Goal: Task Accomplishment & Management: Complete application form

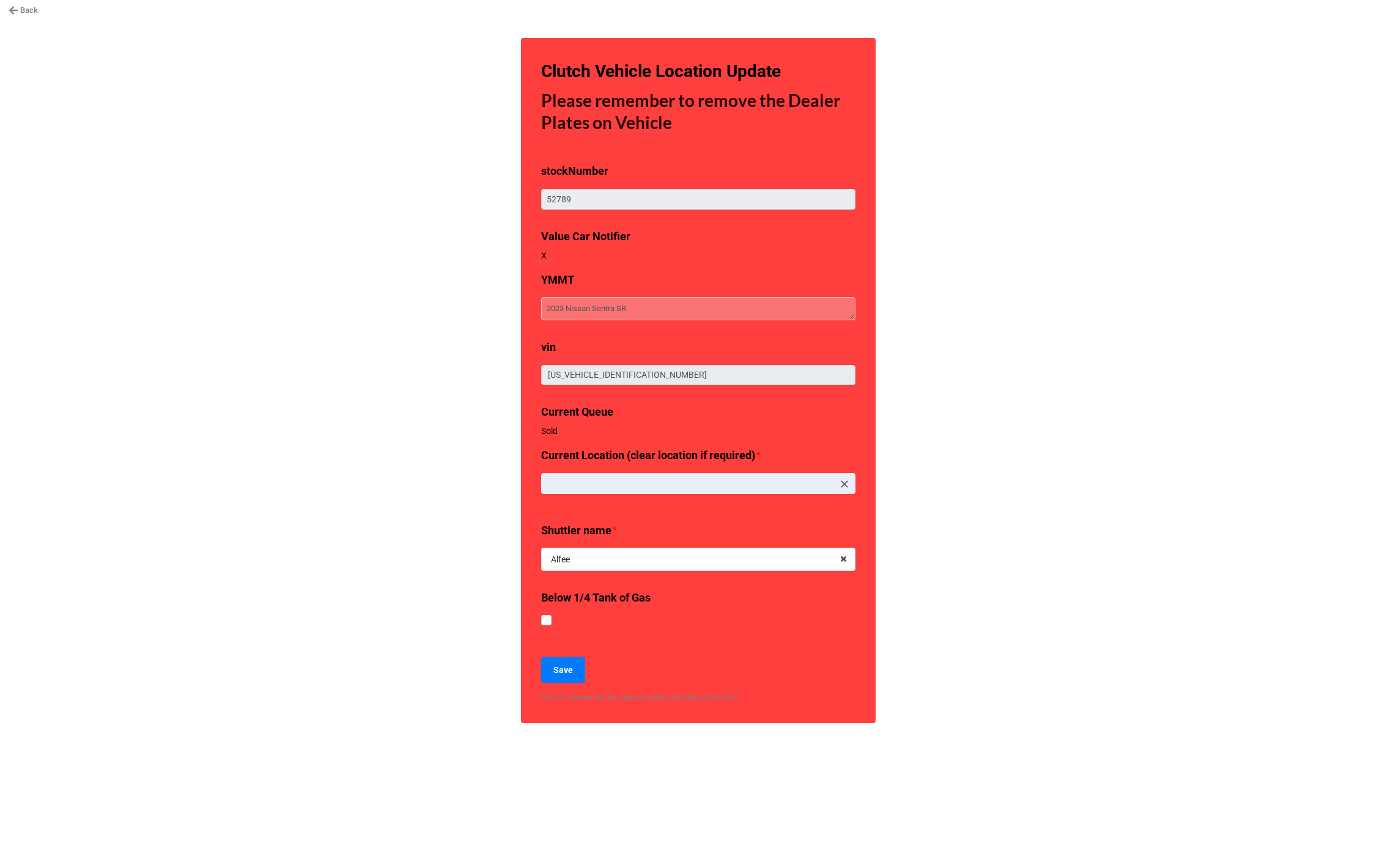
type textarea "x"
click at [34, 13] on link "Back" at bounding box center [24, 10] width 30 height 12
click at [26, 11] on link "Back" at bounding box center [24, 10] width 30 height 12
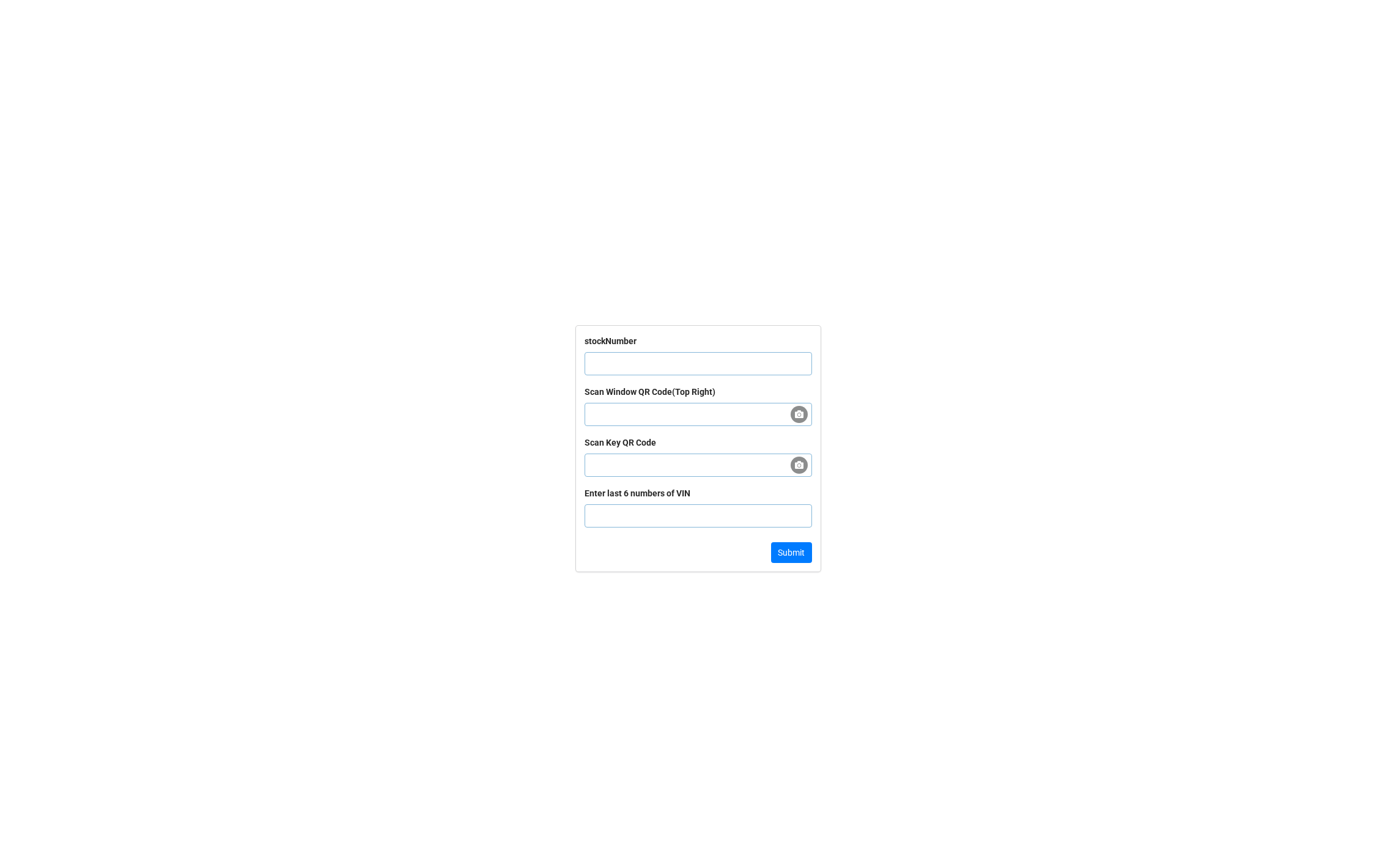
click at [613, 359] on input "text" at bounding box center [698, 363] width 228 height 24
paste input "64663"
type input "64663"
click at [800, 560] on button "Submit" at bounding box center [791, 553] width 41 height 21
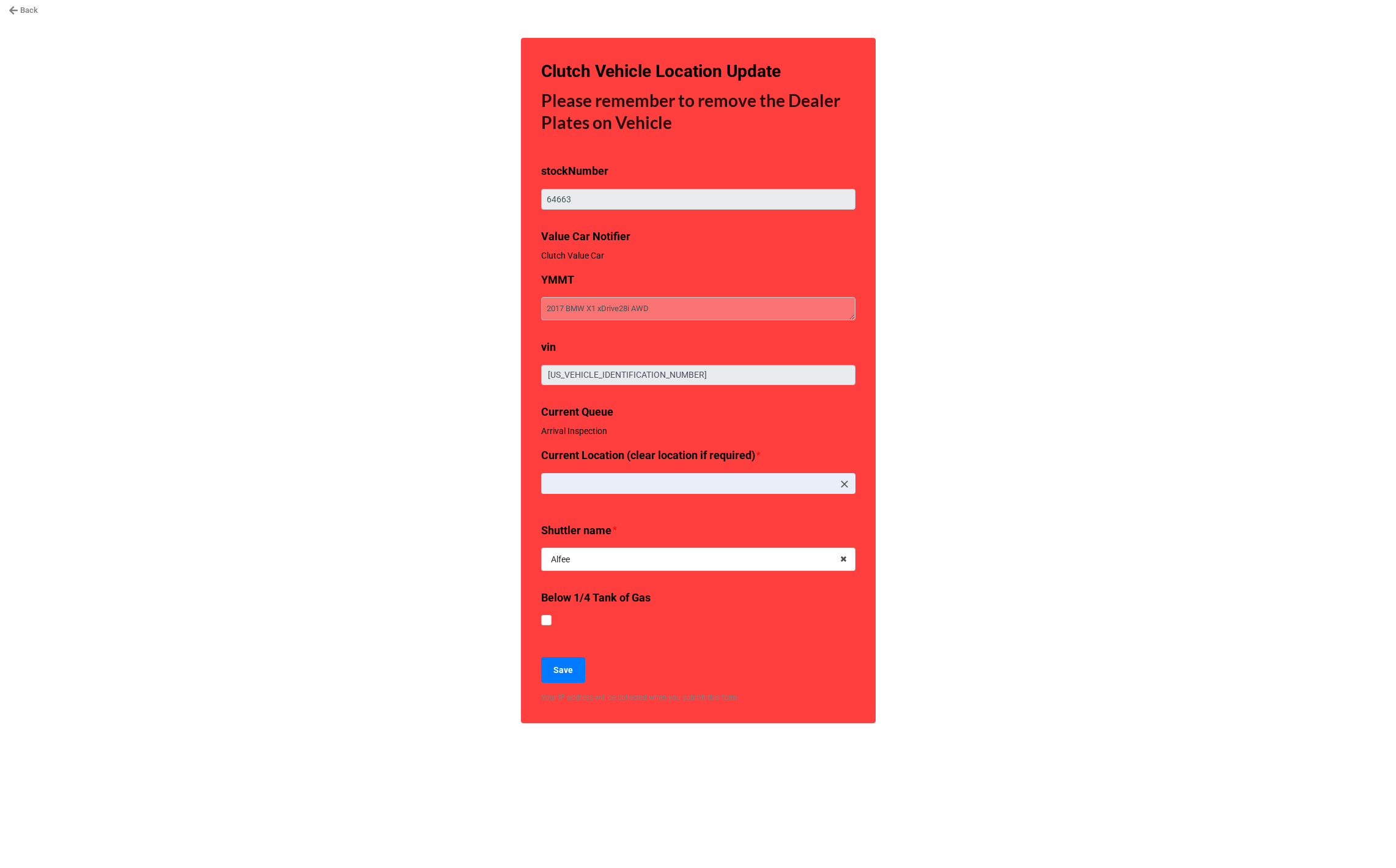
type textarea "x"
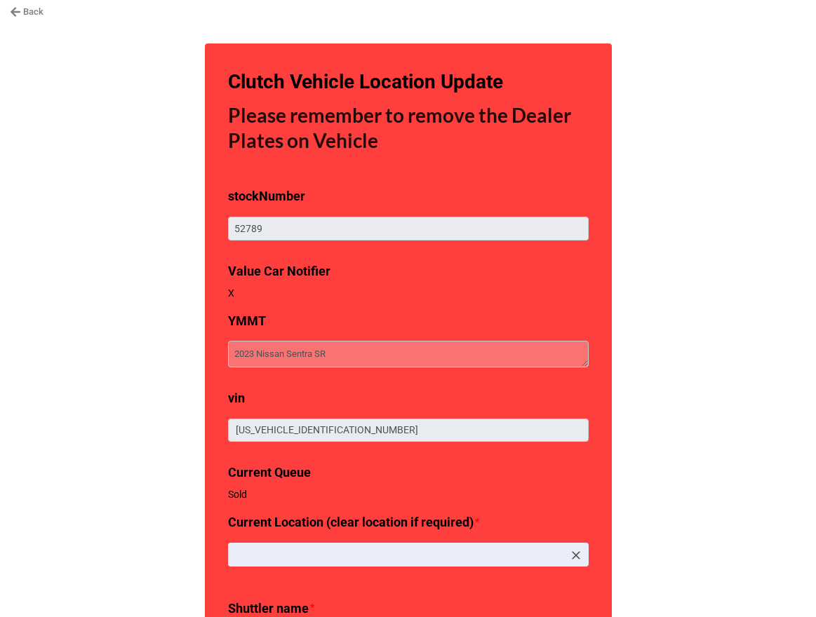
type textarea "x"
click at [28, 13] on link "Back" at bounding box center [27, 12] width 34 height 14
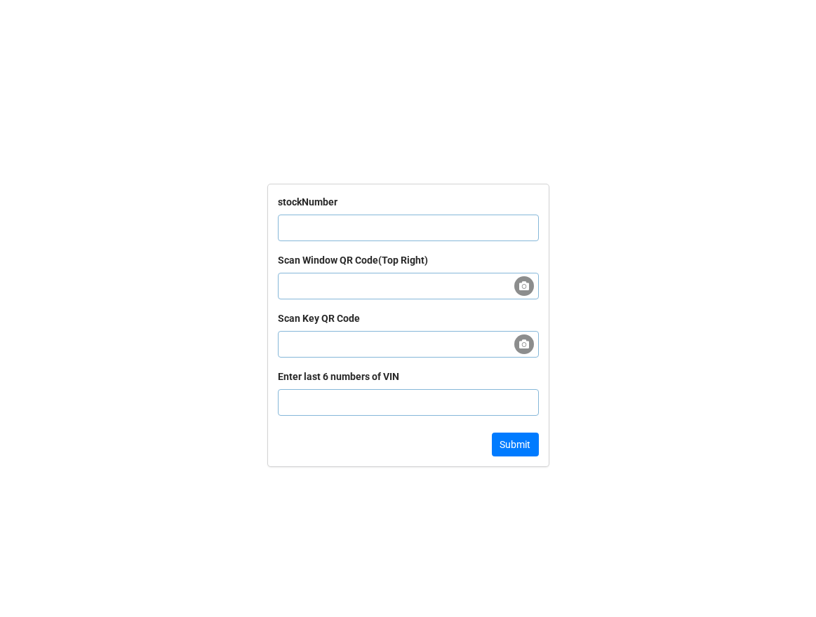
click at [313, 222] on input "text" at bounding box center [408, 228] width 261 height 27
paste input "67248"
type input "67248"
click button "Submit" at bounding box center [515, 445] width 47 height 24
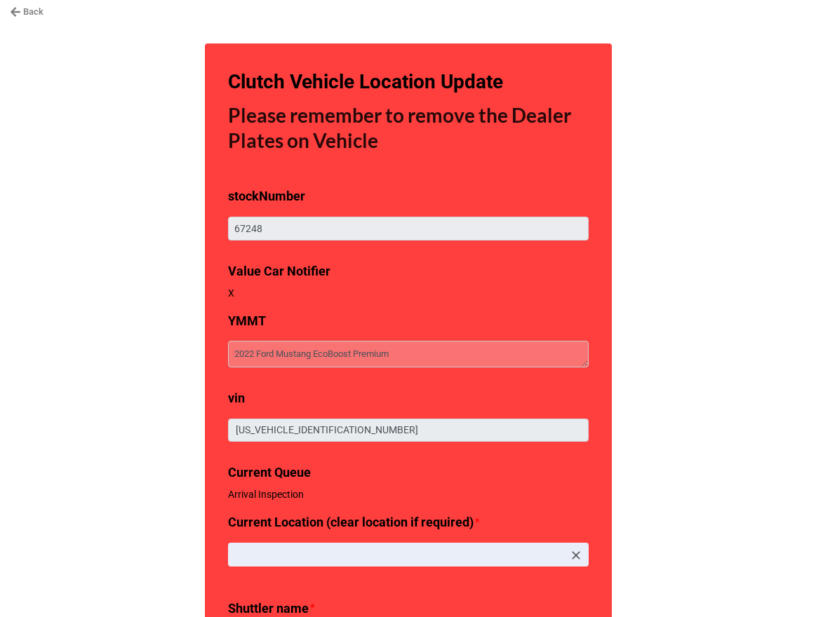
type textarea "x"
click at [25, 6] on link "Back" at bounding box center [27, 12] width 34 height 14
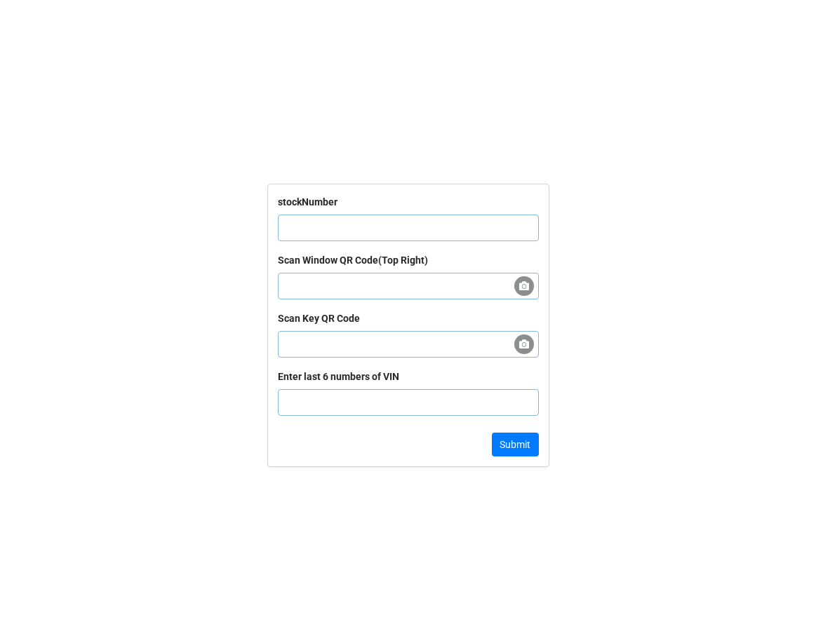
click at [314, 221] on input "text" at bounding box center [408, 228] width 261 height 27
paste input "63764"
type input "63764"
click button "Submit" at bounding box center [515, 445] width 47 height 24
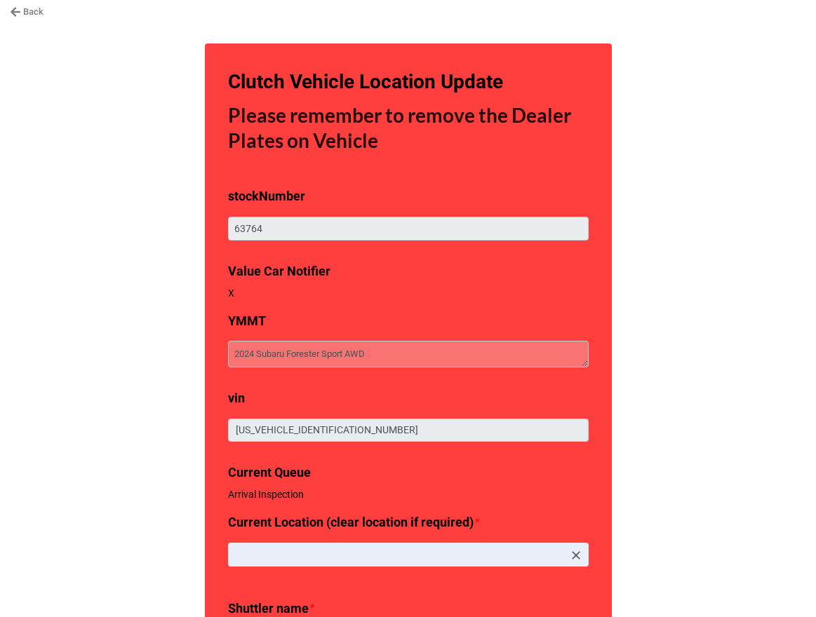
type textarea "x"
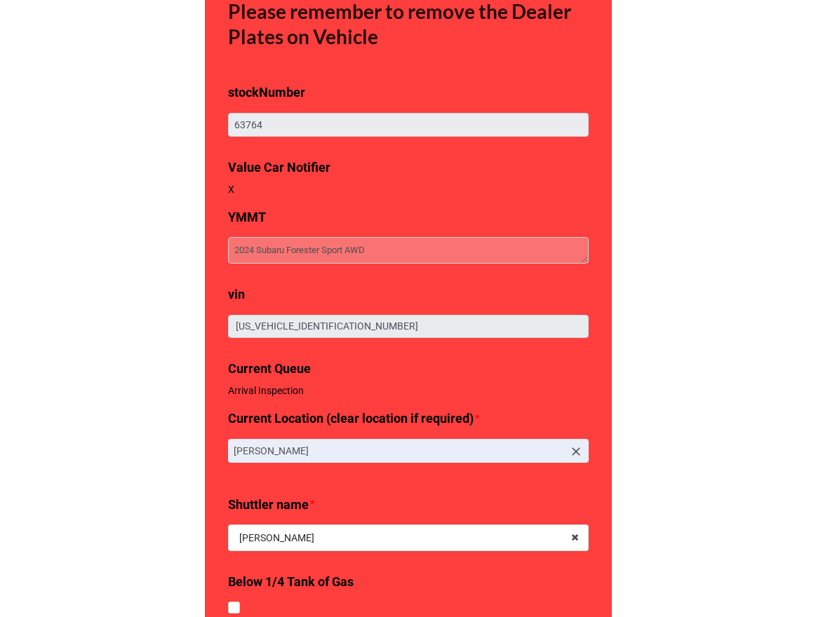
scroll to position [105, 0]
